Goal: Book appointment/travel/reservation

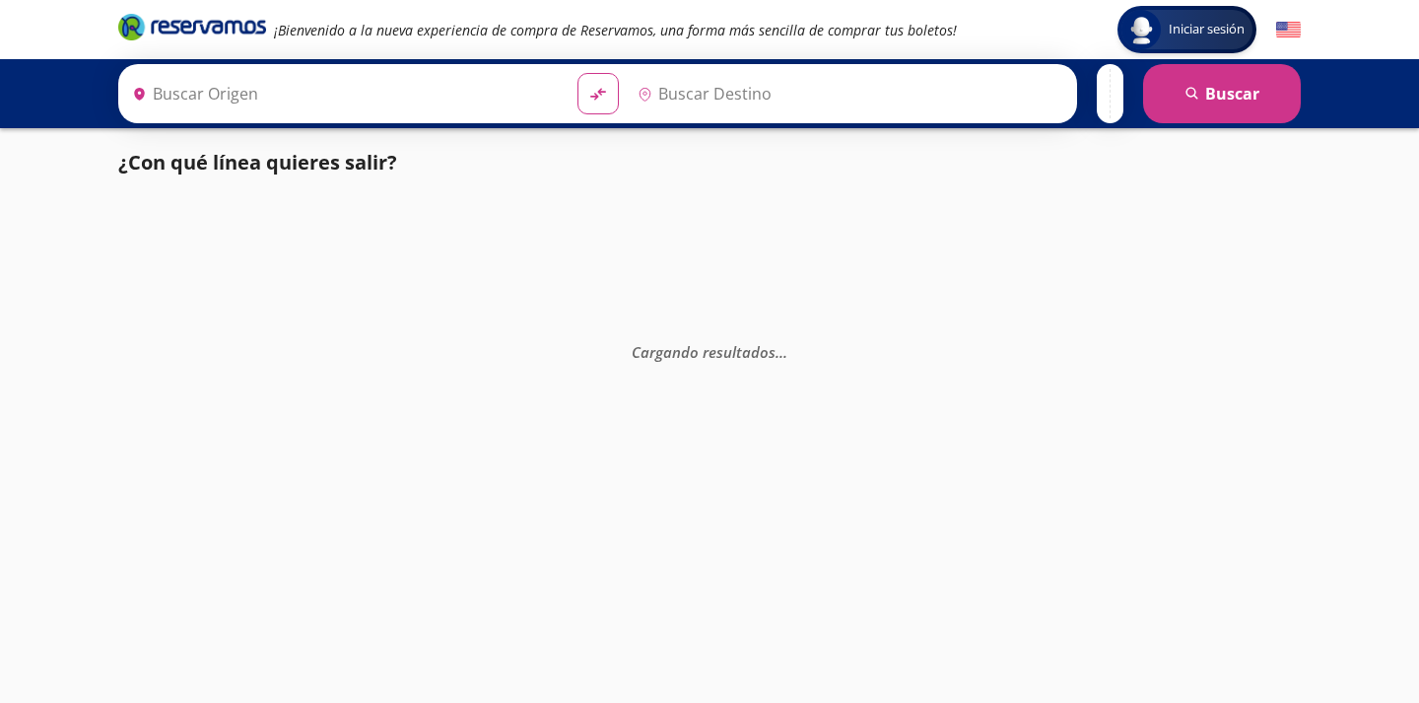
type input "Colima, Colima"
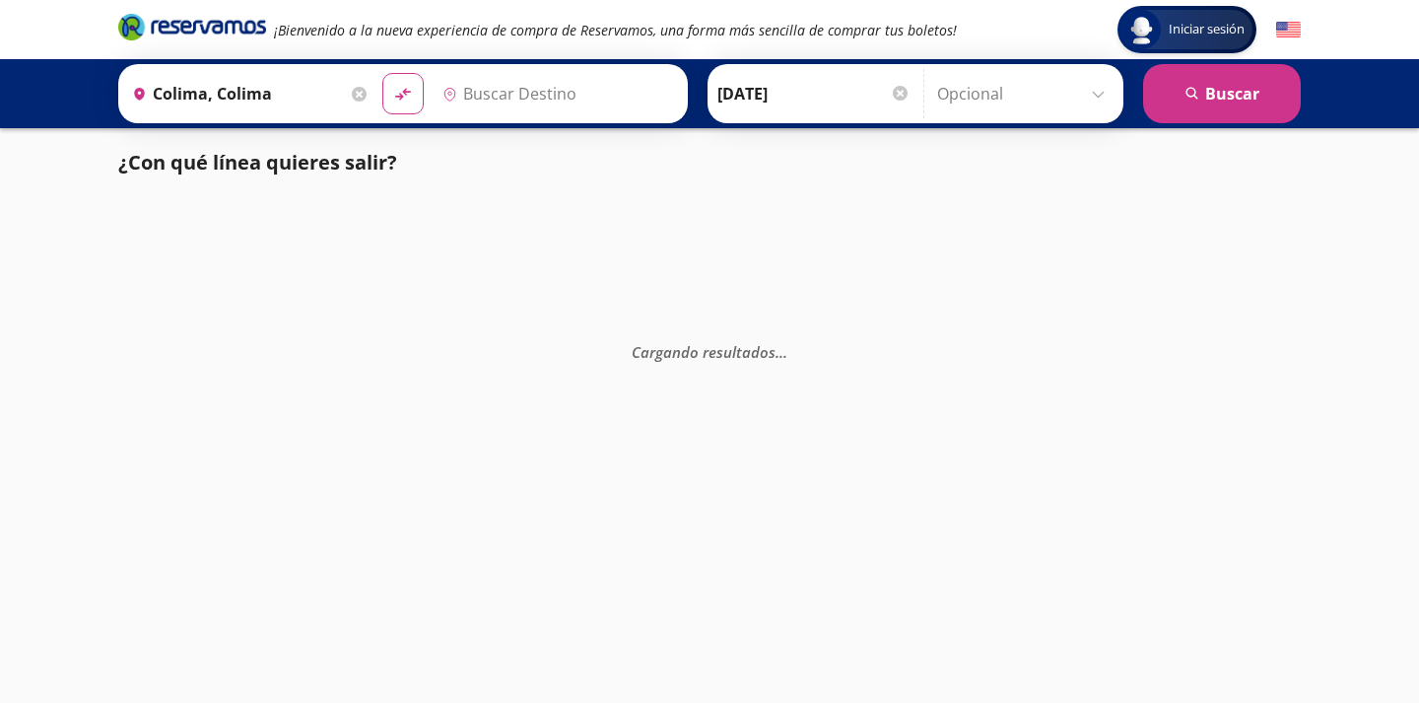
type input "[GEOGRAPHIC_DATA], [GEOGRAPHIC_DATA]"
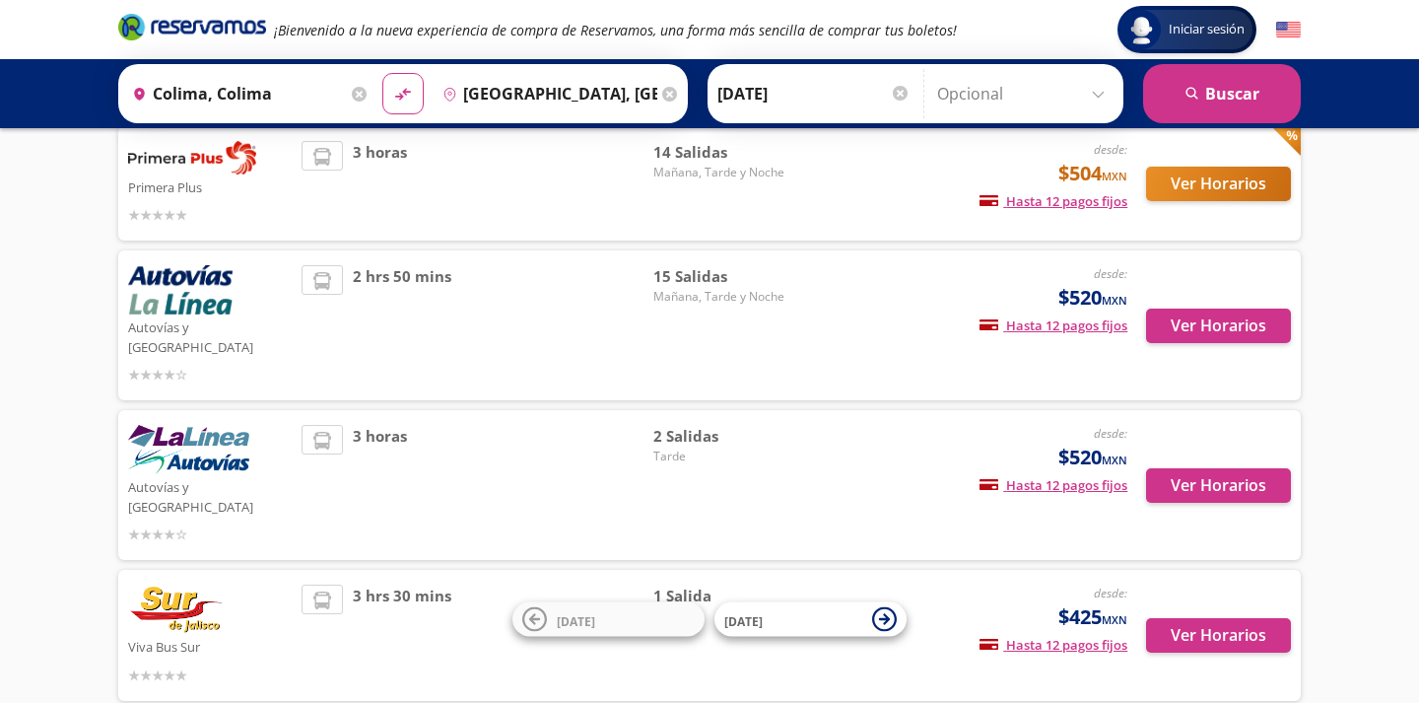
scroll to position [412, 0]
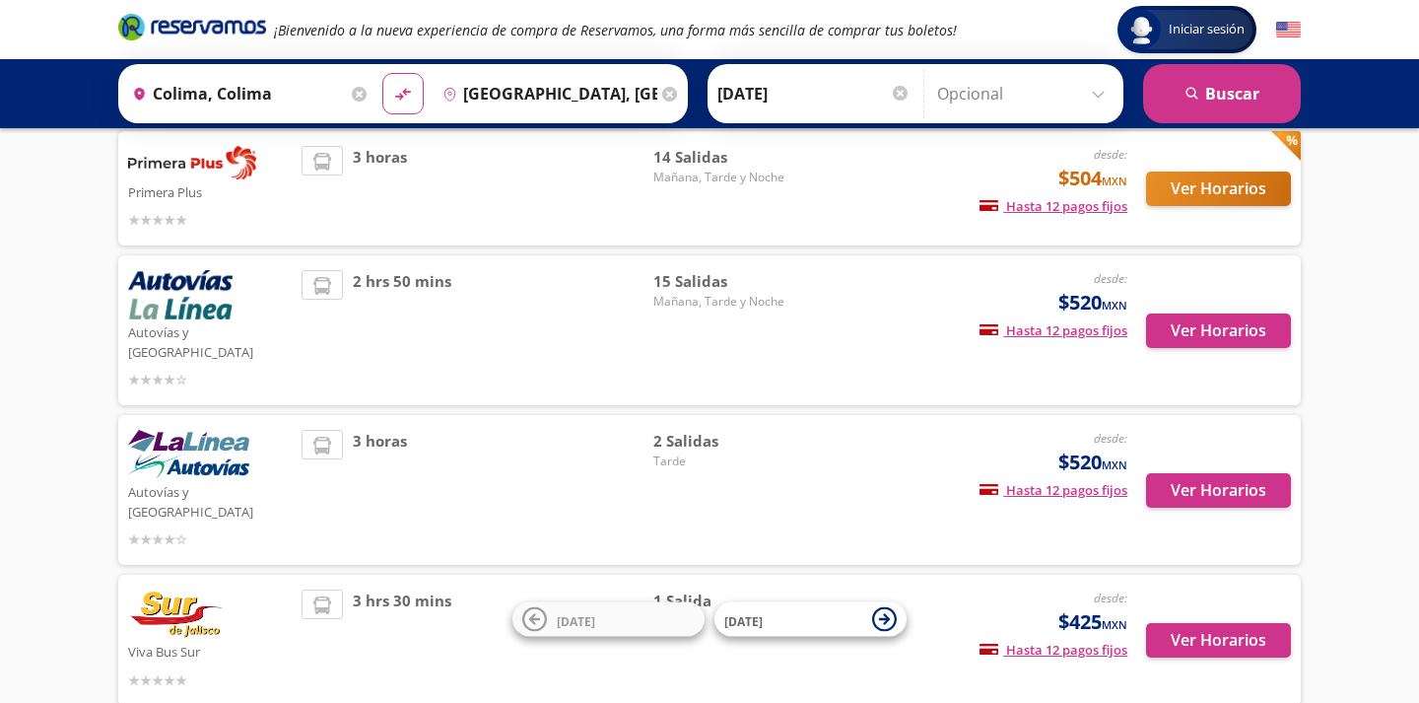
click at [897, 90] on div at bounding box center [900, 93] width 15 height 15
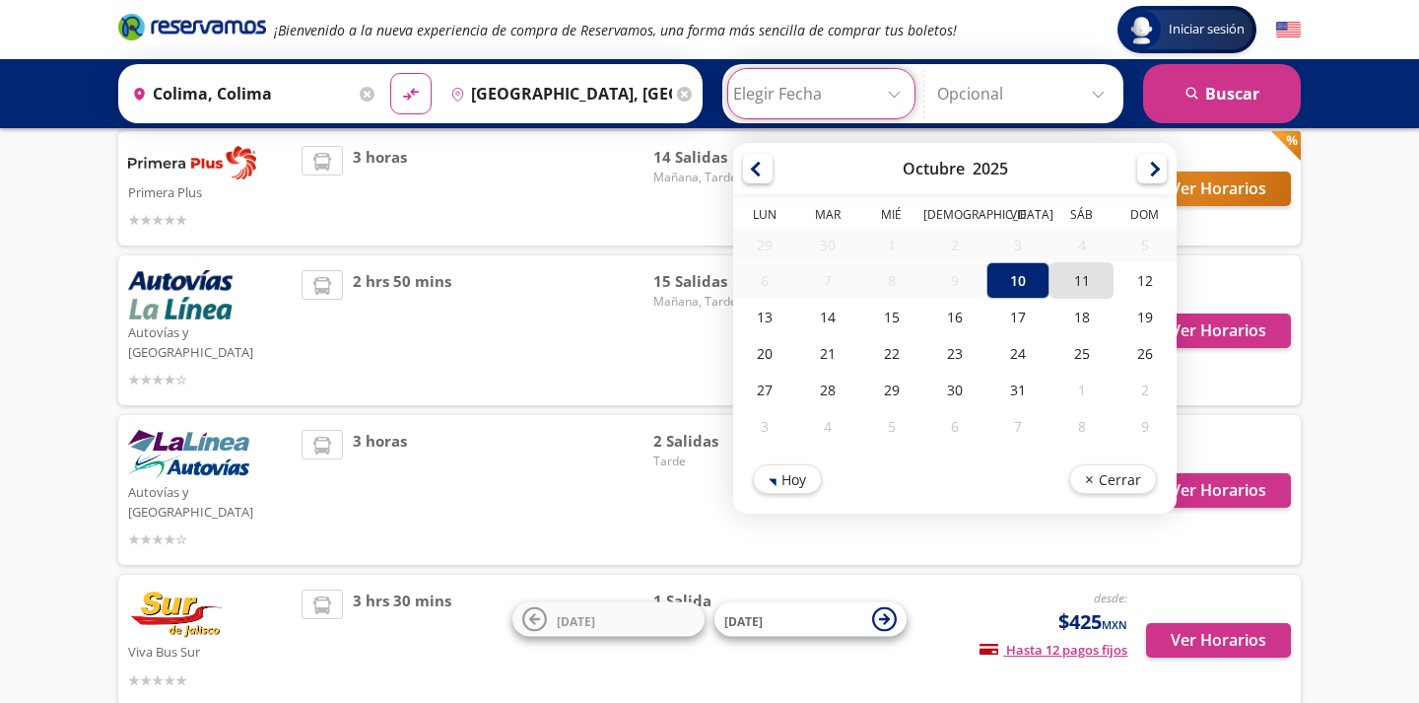
click at [1091, 283] on div "11" at bounding box center [1080, 280] width 63 height 36
type input "[DATE]"
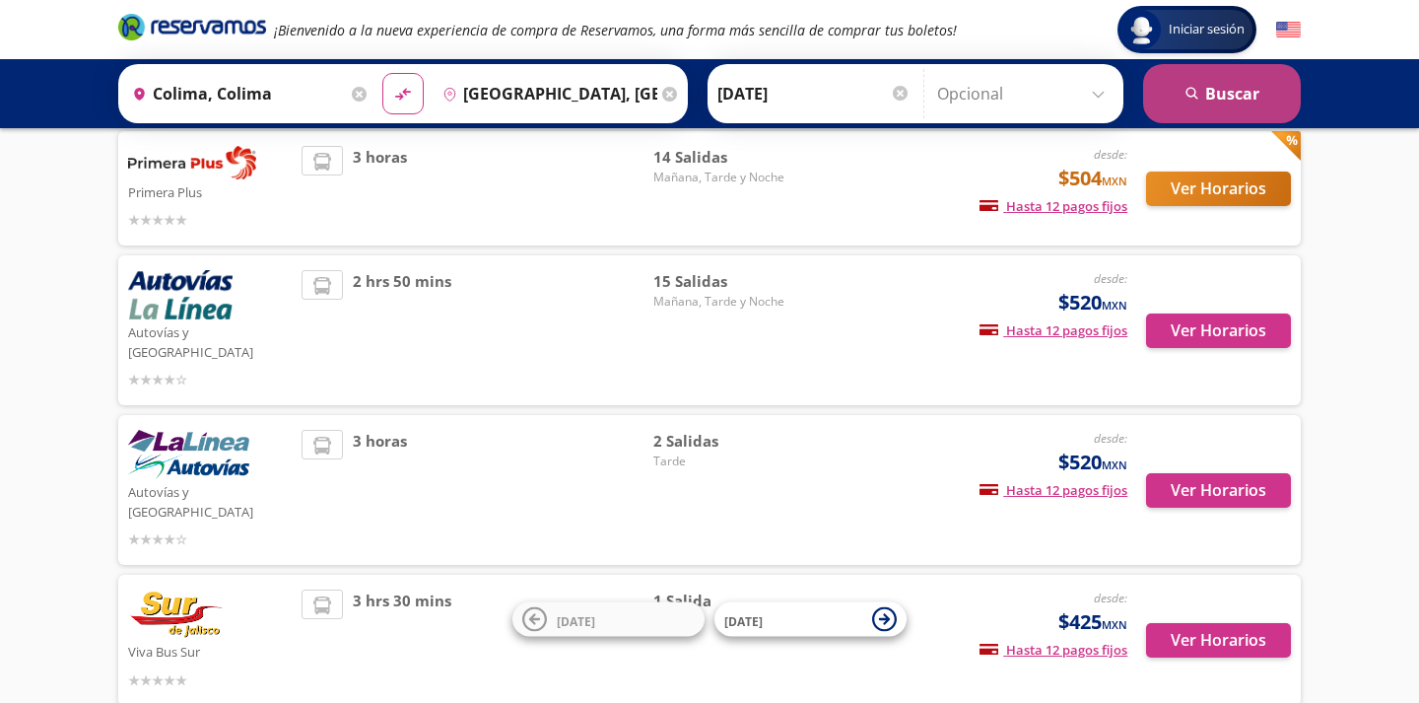
click at [1244, 98] on button "search [GEOGRAPHIC_DATA]" at bounding box center [1222, 93] width 158 height 59
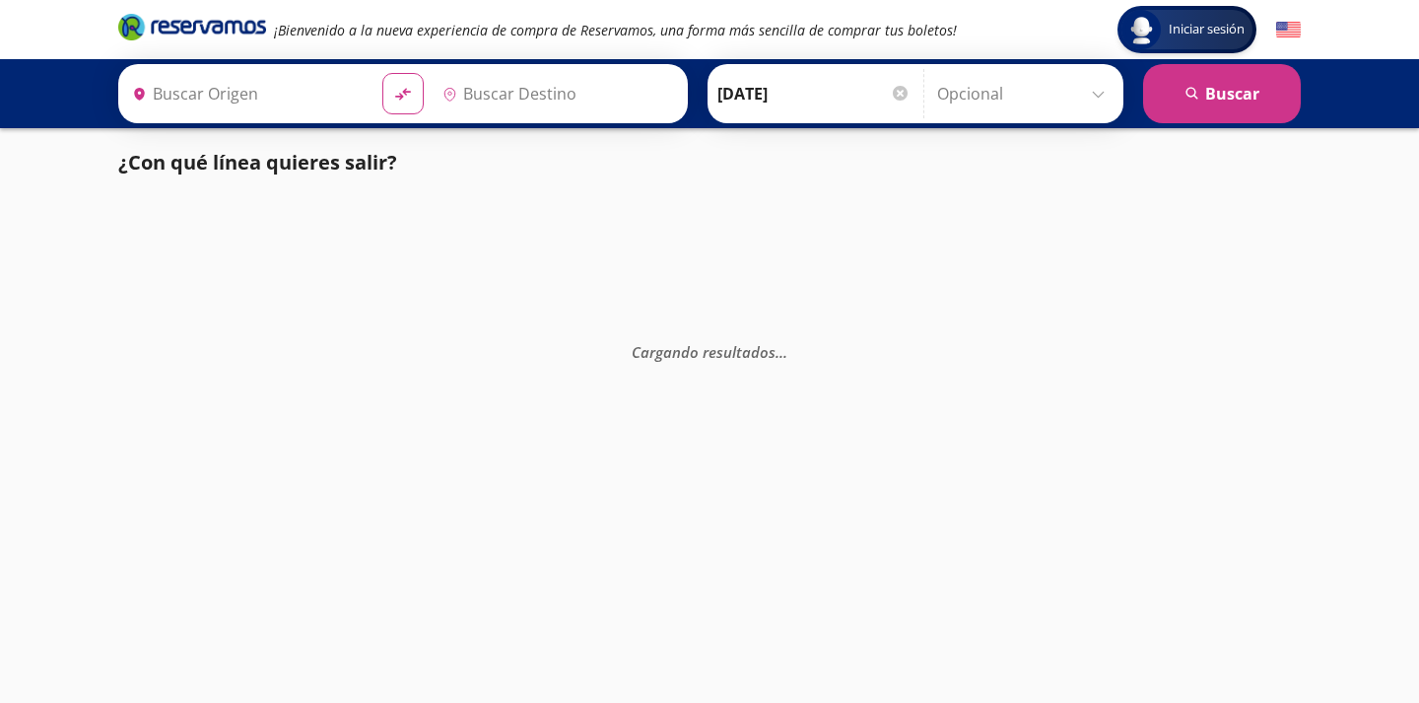
type input "[GEOGRAPHIC_DATA], [GEOGRAPHIC_DATA]"
type input "Colima, Colima"
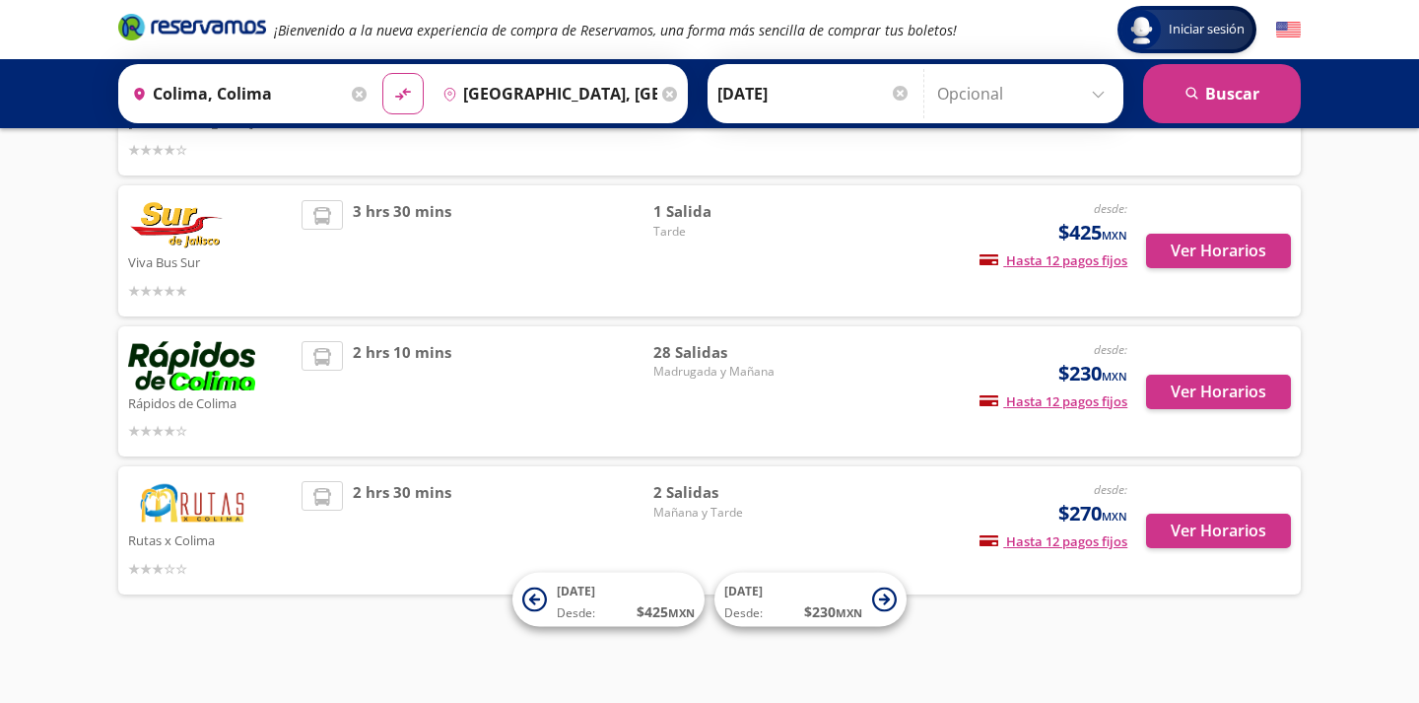
scroll to position [723, 0]
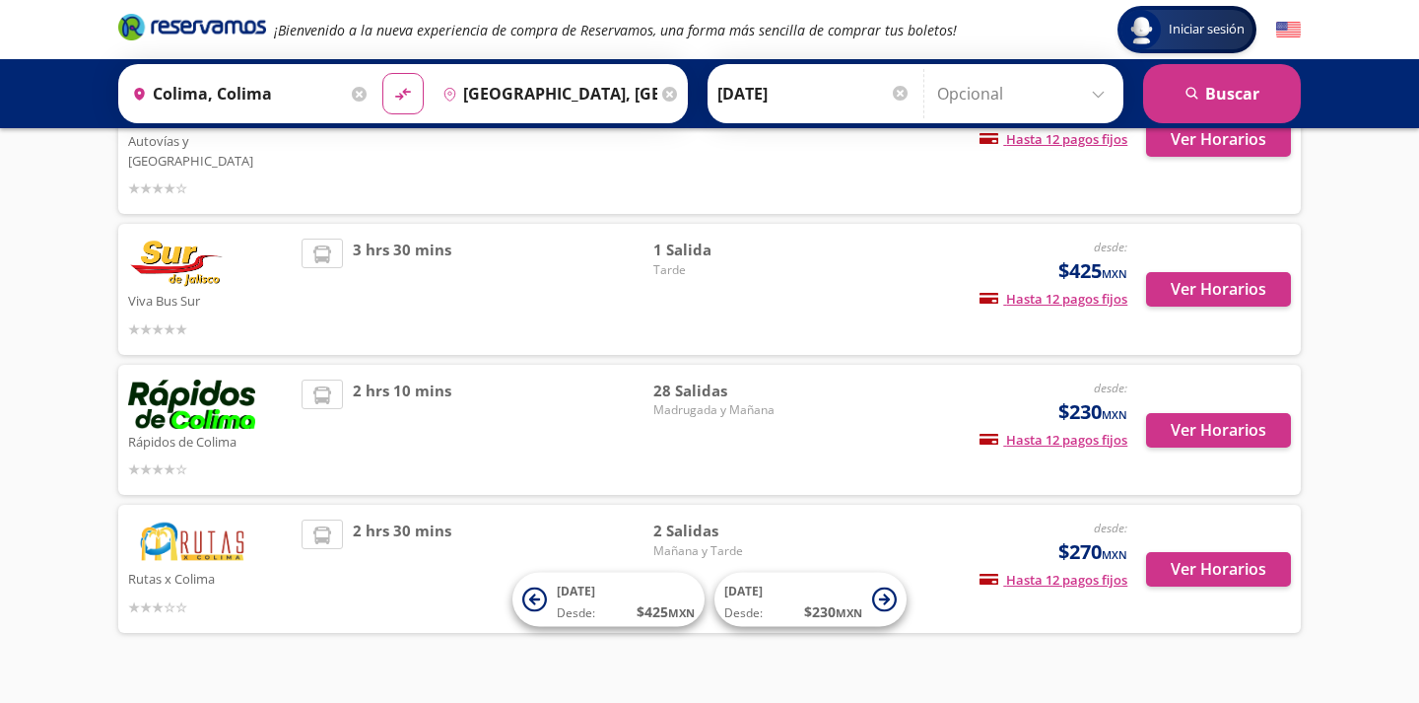
click at [536, 519] on div "2 hrs 30 mins" at bounding box center [478, 568] width 352 height 98
click at [1258, 552] on button "Ver Horarios" at bounding box center [1218, 569] width 145 height 34
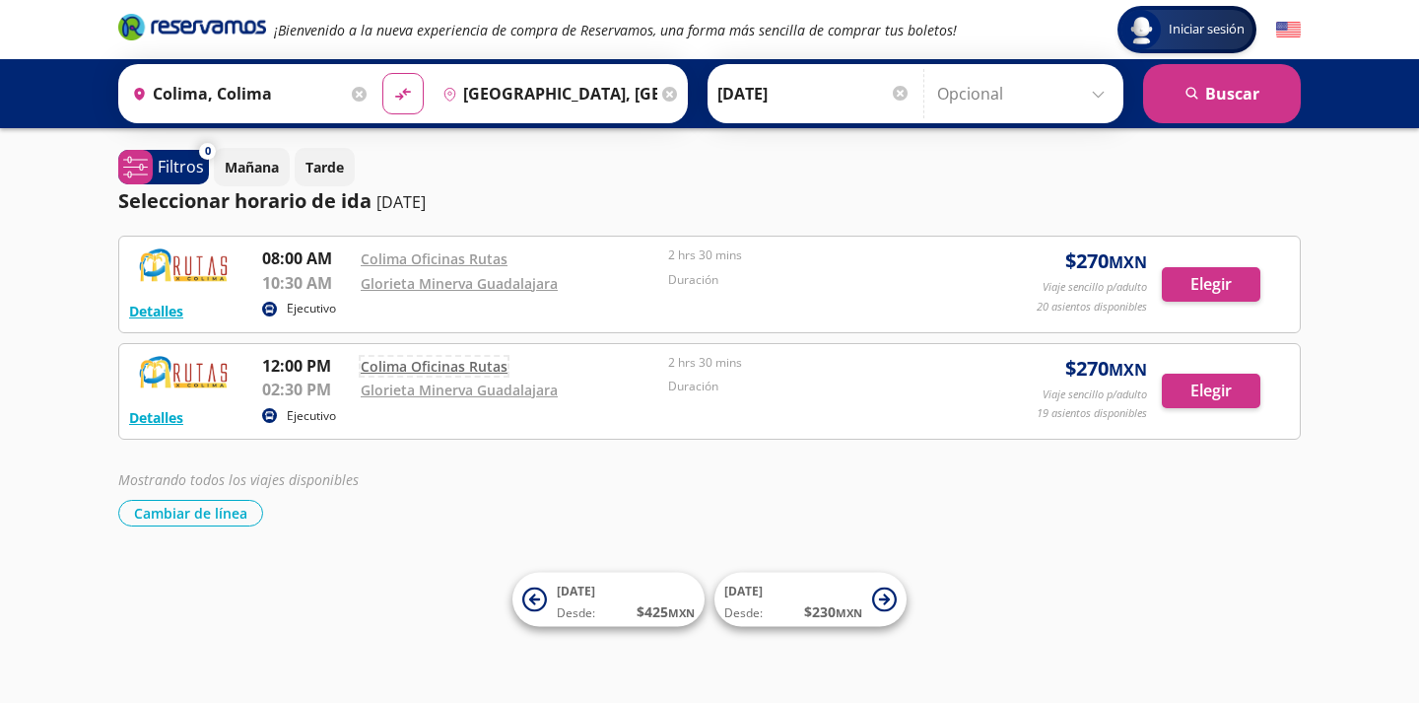
click at [377, 363] on link "Colima Oficinas Rutas" at bounding box center [434, 366] width 147 height 19
